Goal: Task Accomplishment & Management: Manage account settings

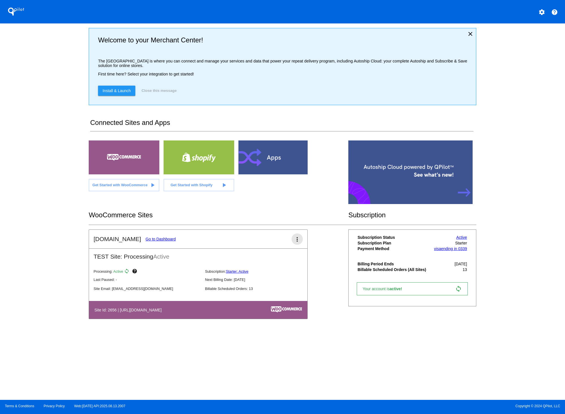
click at [298, 242] on mat-icon "more_vert" at bounding box center [297, 239] width 7 height 7
click at [274, 242] on span "dashboard" at bounding box center [277, 243] width 21 height 5
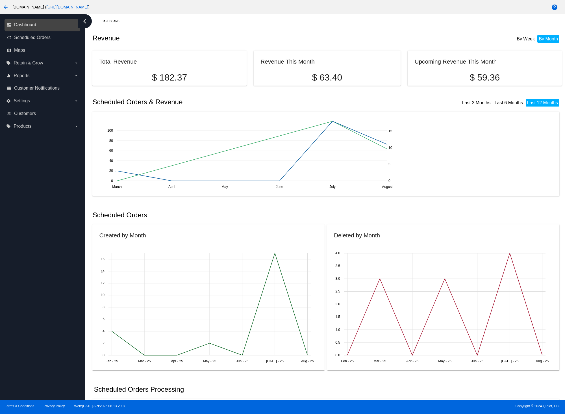
click at [30, 24] on span "Dashboard" at bounding box center [25, 24] width 22 height 5
click at [3, 8] on mat-icon "arrow_back" at bounding box center [5, 7] width 7 height 7
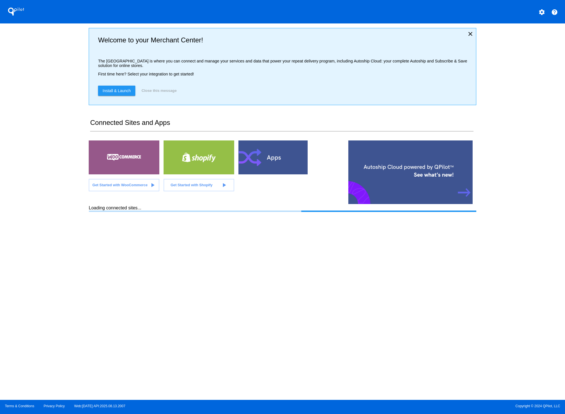
click at [542, 12] on mat-icon "settings" at bounding box center [541, 12] width 7 height 7
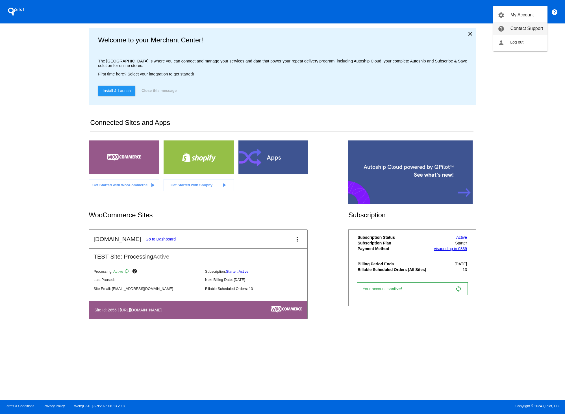
click at [522, 25] on link "help Contact Support" at bounding box center [520, 29] width 54 height 14
click at [541, 12] on mat-icon "settings" at bounding box center [541, 12] width 7 height 7
click at [561, 14] on div at bounding box center [282, 207] width 565 height 414
click at [557, 12] on mat-icon "help" at bounding box center [554, 12] width 7 height 7
click at [301, 240] on button "more_vert" at bounding box center [296, 238] width 11 height 11
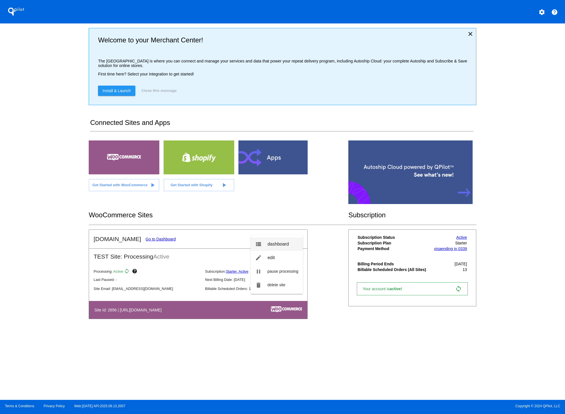
click at [275, 245] on span "dashboard" at bounding box center [277, 243] width 21 height 5
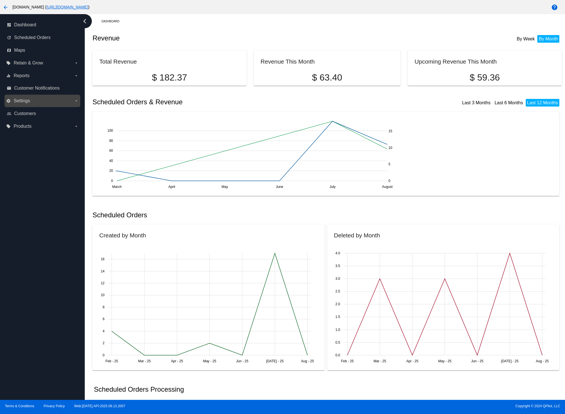
click at [41, 100] on label "settings Settings arrow_drop_down" at bounding box center [42, 100] width 72 height 9
click at [0, 0] on input "settings Settings arrow_drop_down" at bounding box center [0, 0] width 0 height 0
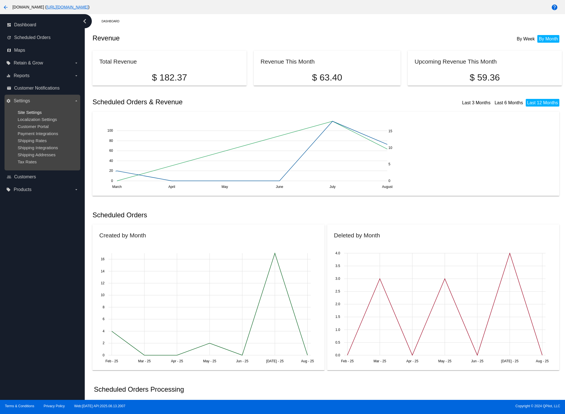
click at [34, 111] on span "Site Settings" at bounding box center [30, 112] width 24 height 5
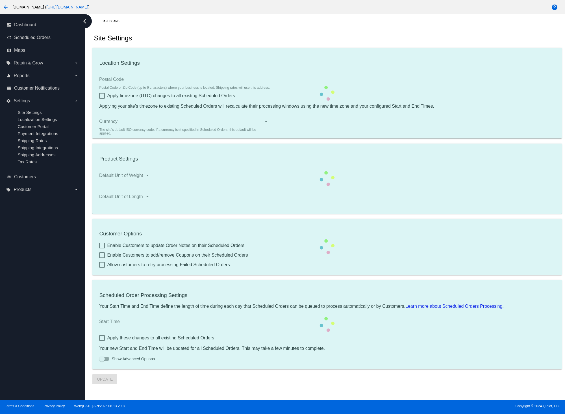
type input "00:00"
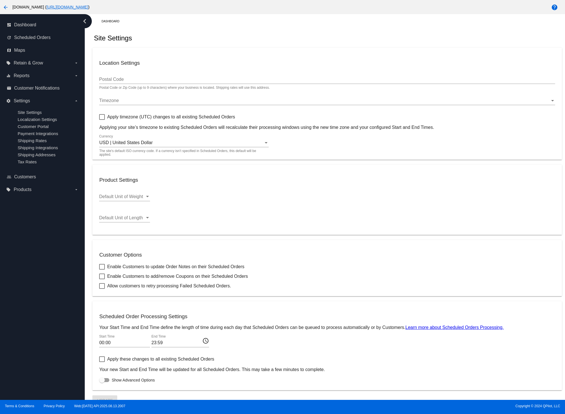
scroll to position [7, 0]
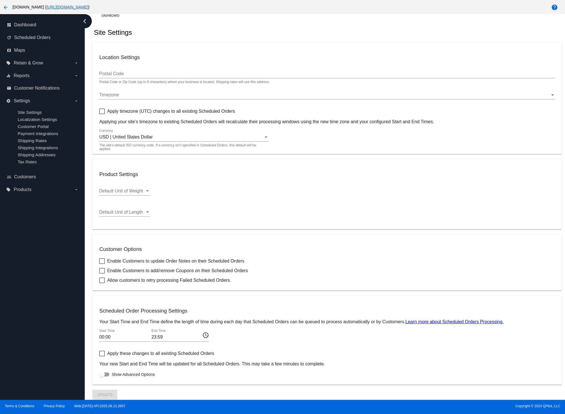
click at [554, 6] on mat-icon "help" at bounding box center [554, 7] width 7 height 7
